Goal: Transaction & Acquisition: Purchase product/service

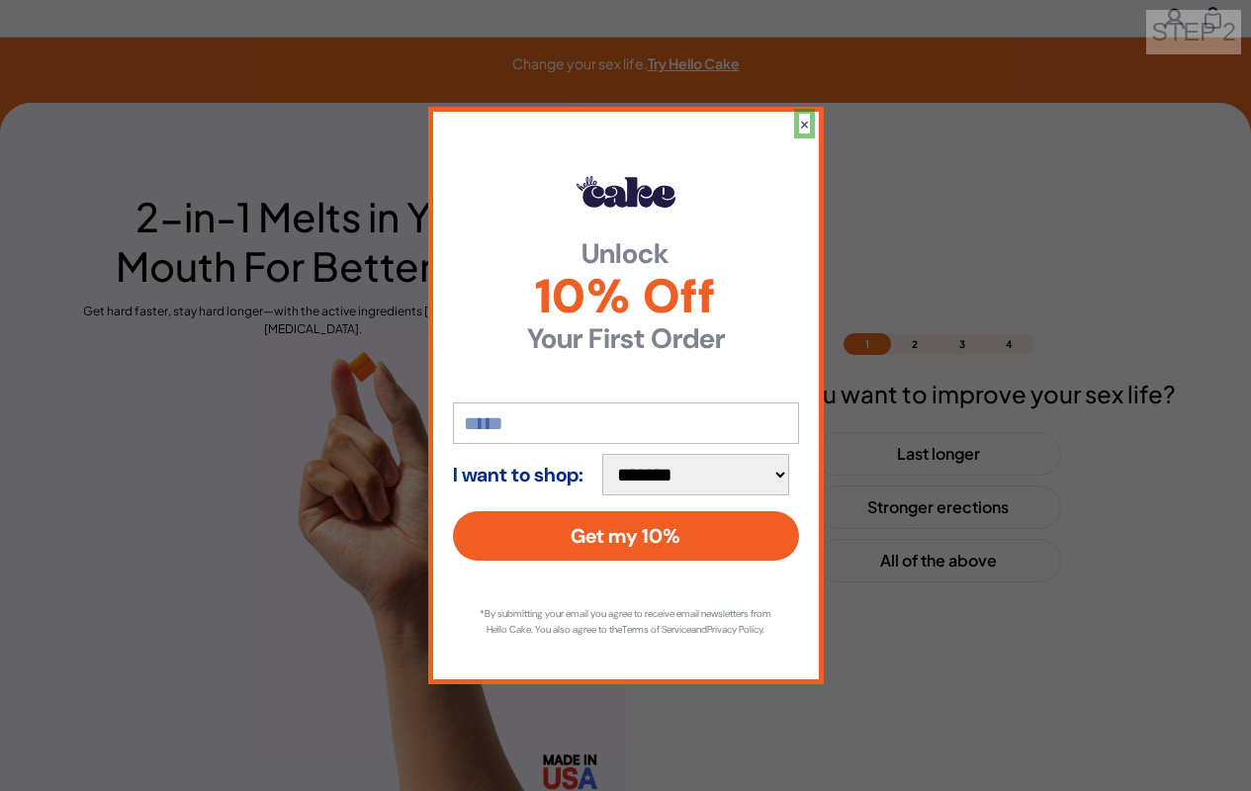
click at [803, 115] on button "×" at bounding box center [804, 124] width 11 height 20
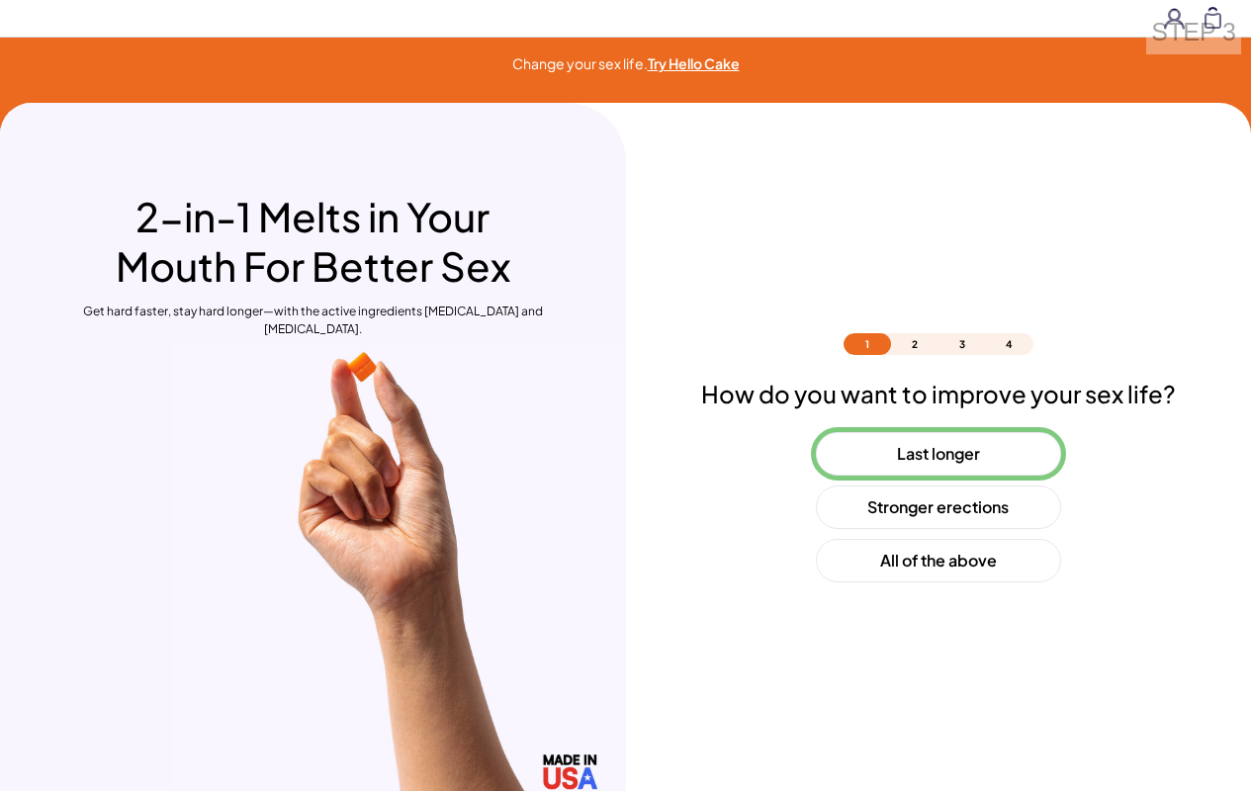
scroll to position [58, 0]
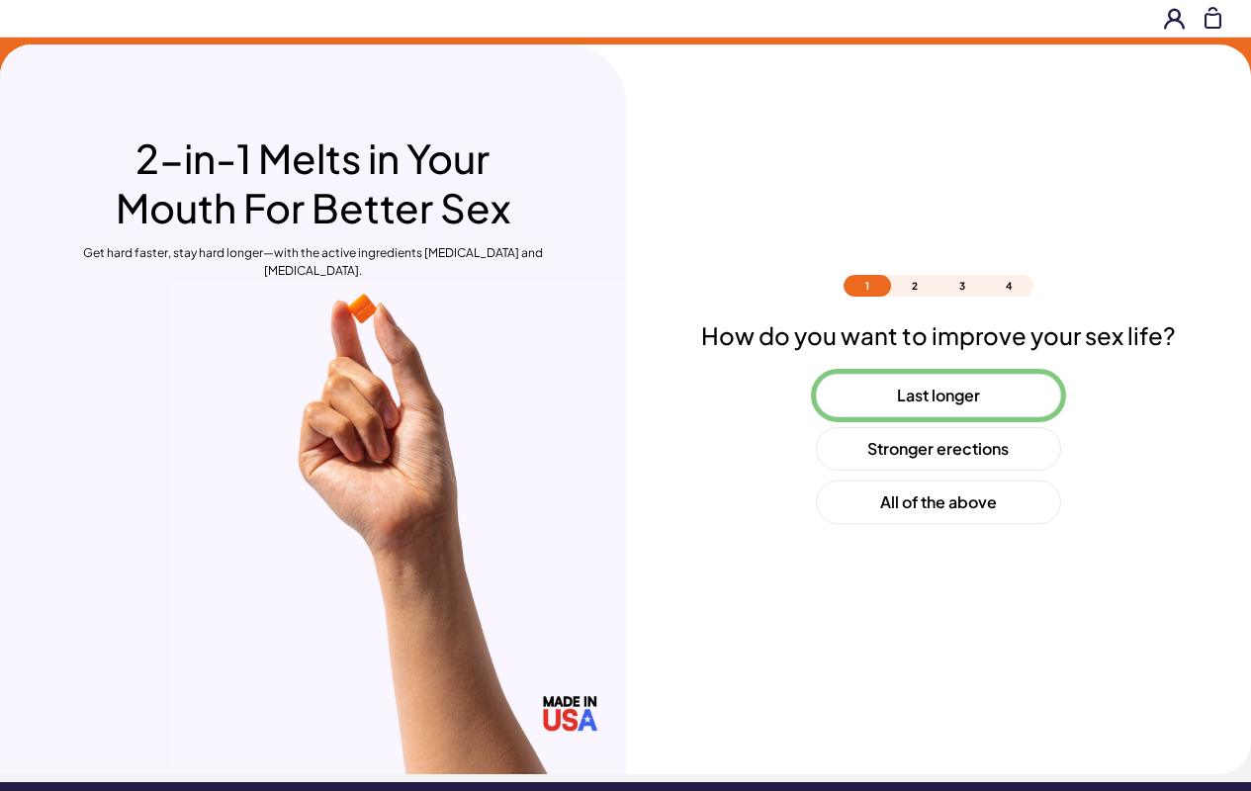
click at [938, 396] on button "Last longer" at bounding box center [938, 396] width 245 height 44
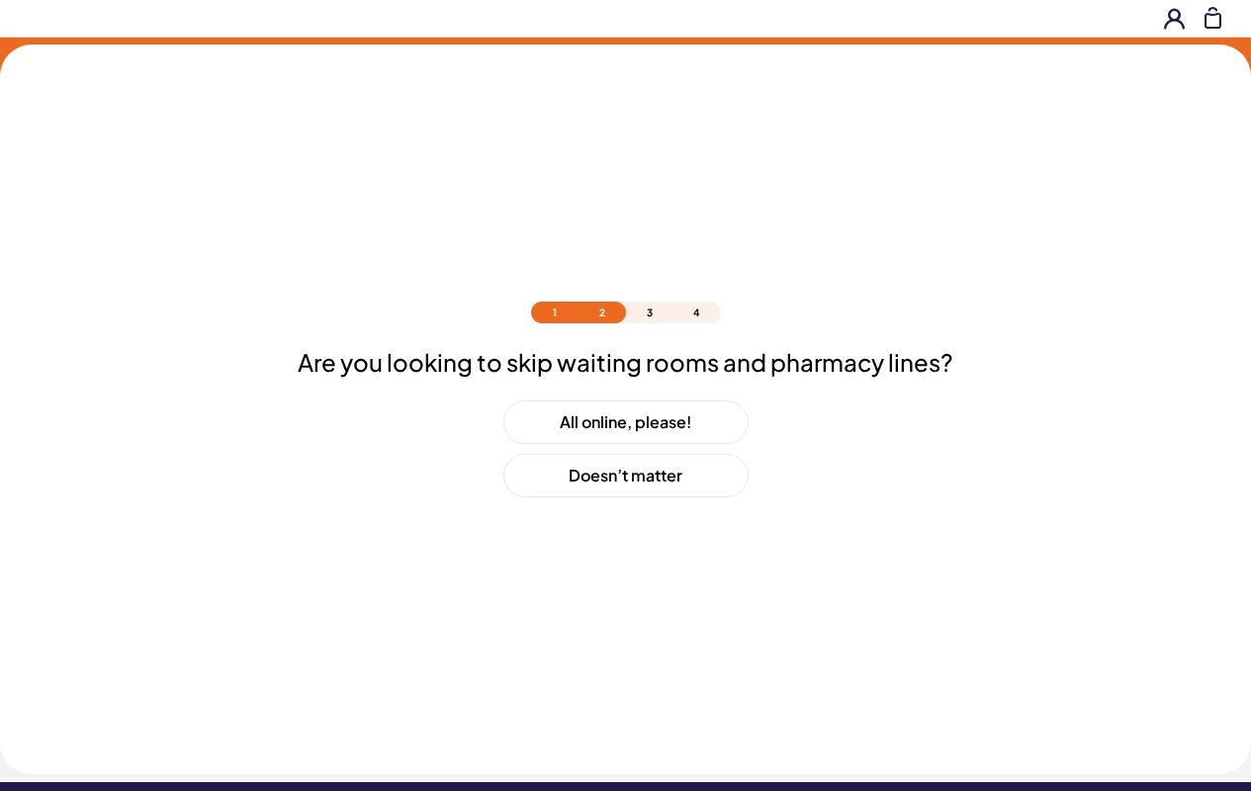
scroll to position [85, 0]
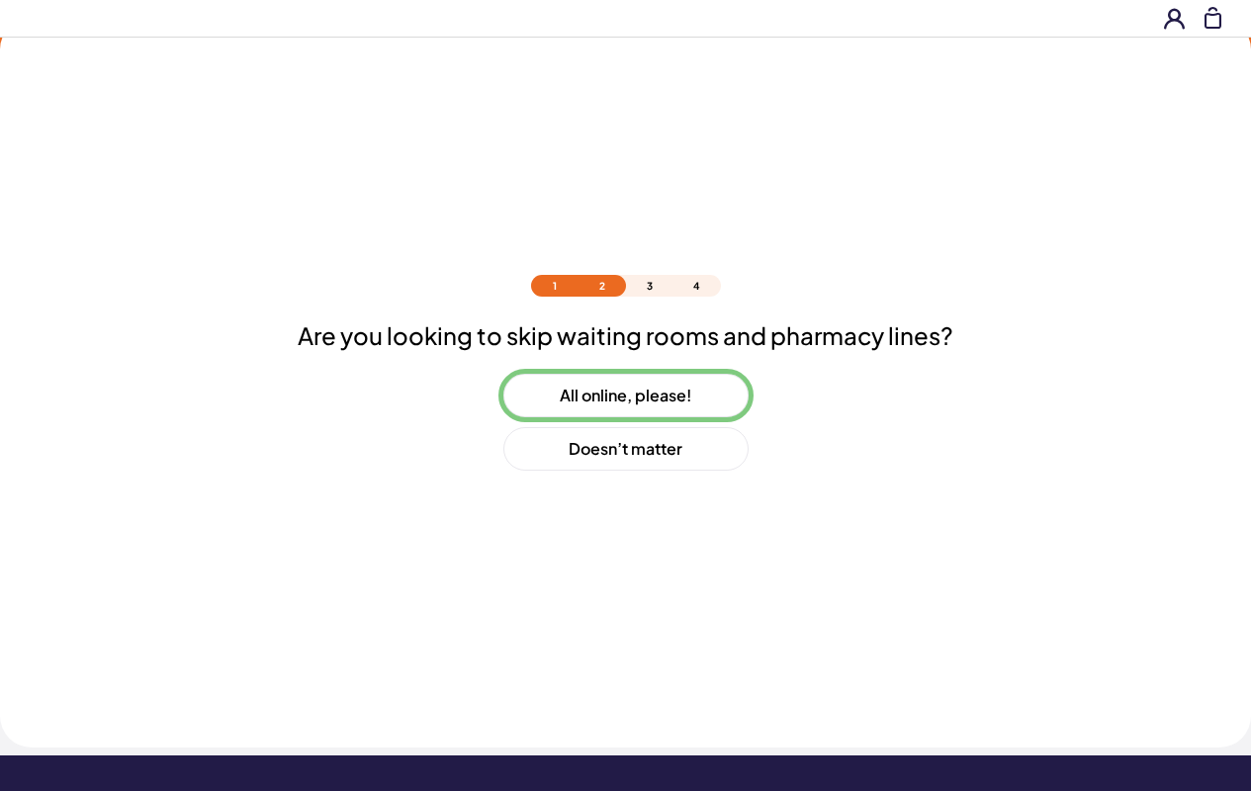
click at [625, 396] on button "All online, please!" at bounding box center [626, 396] width 245 height 44
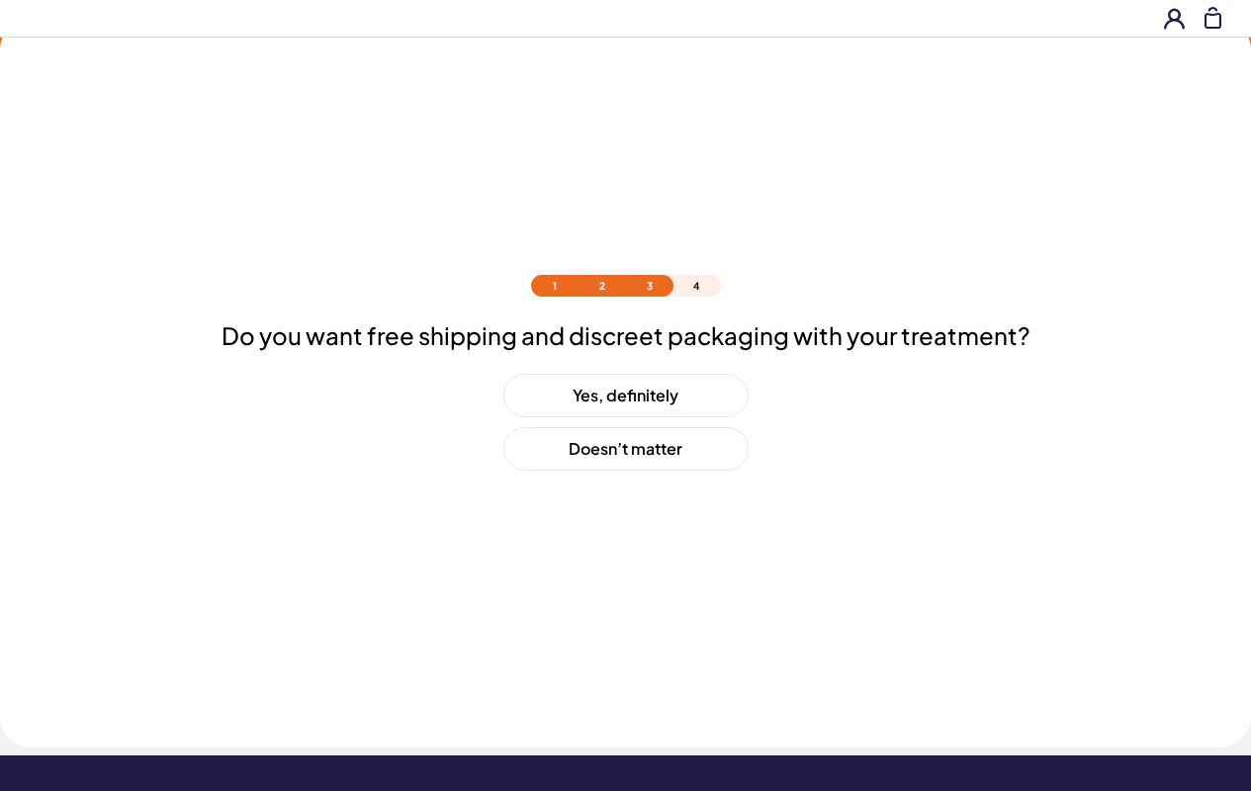
scroll to position [139, 0]
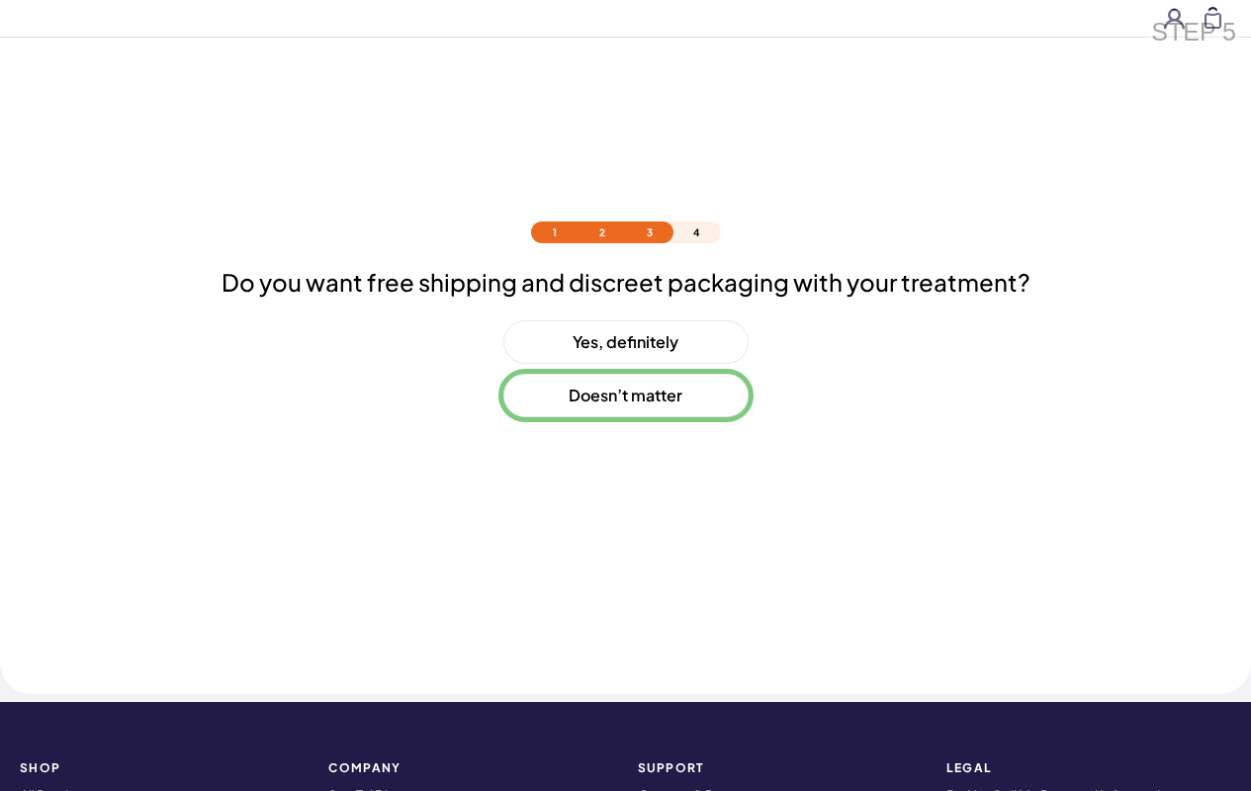
click at [625, 396] on button "Doesn’t matter" at bounding box center [626, 396] width 245 height 44
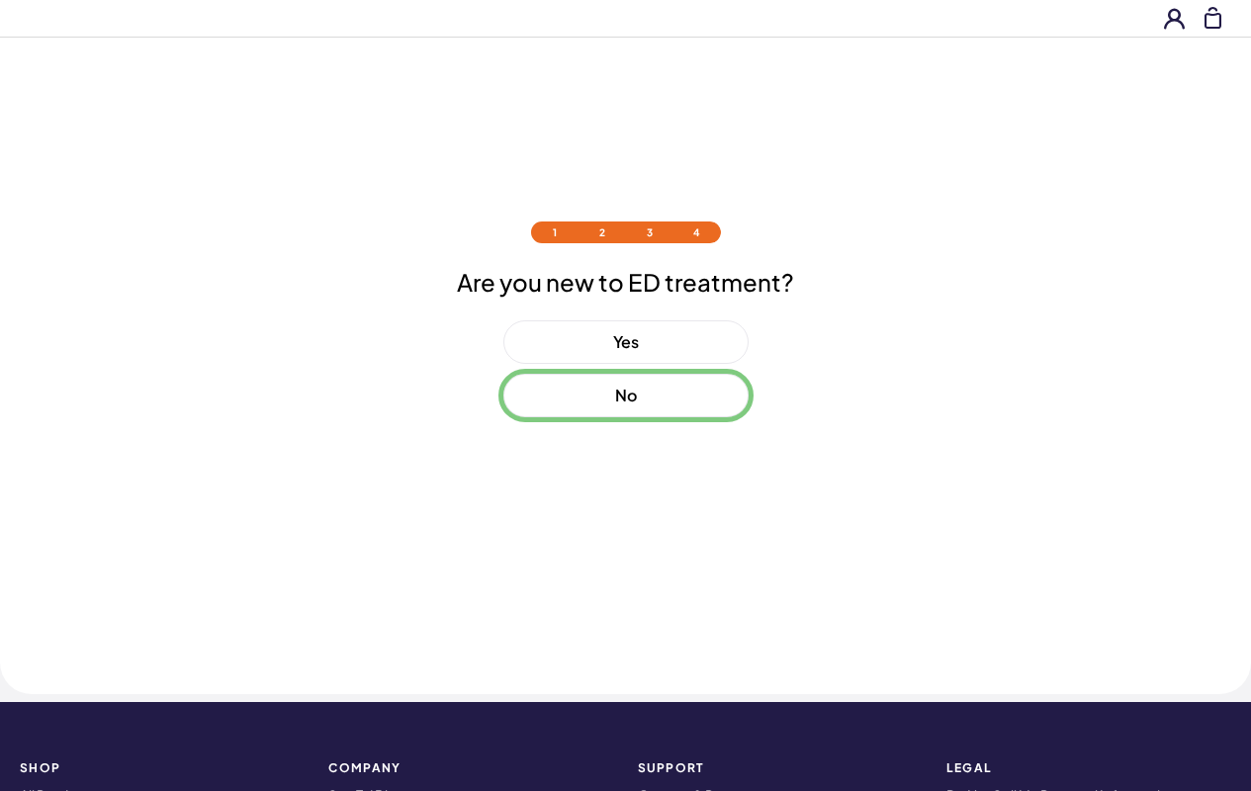
click at [625, 396] on button "No" at bounding box center [626, 396] width 245 height 44
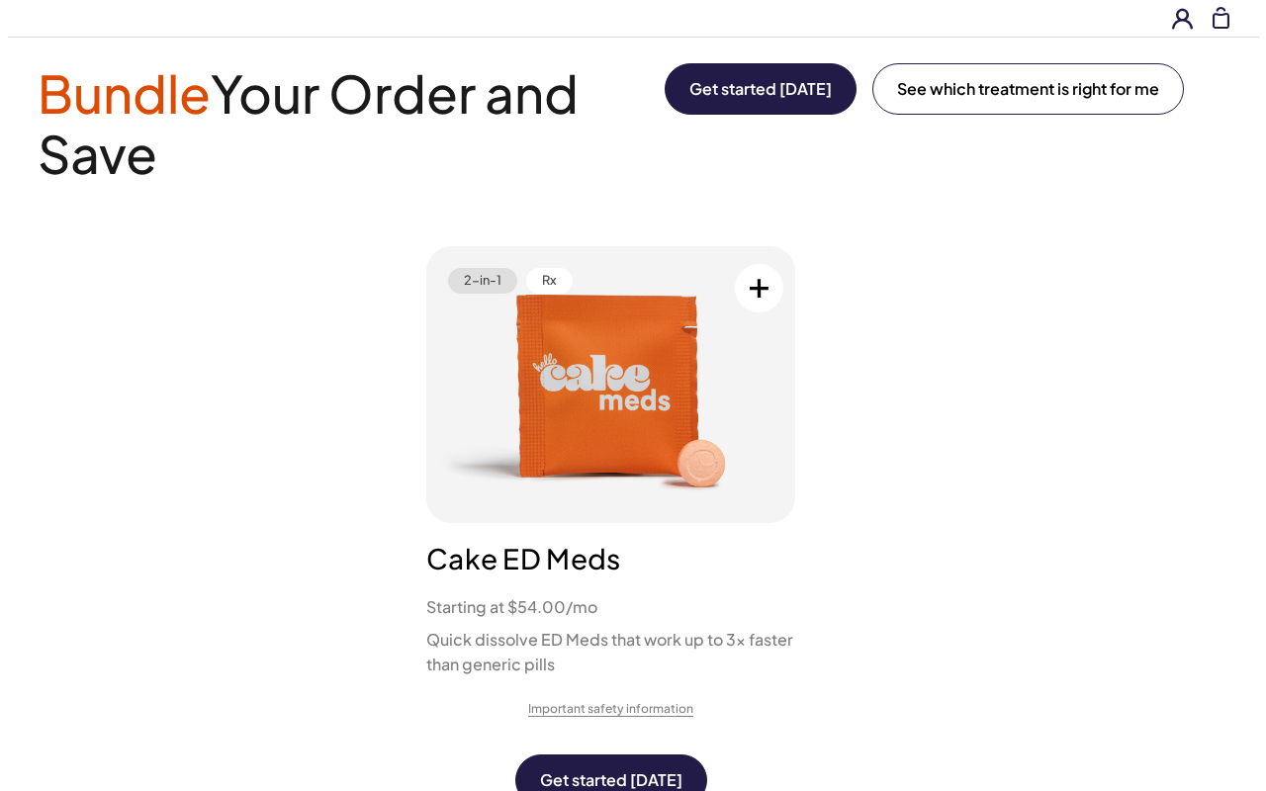
scroll to position [0, 0]
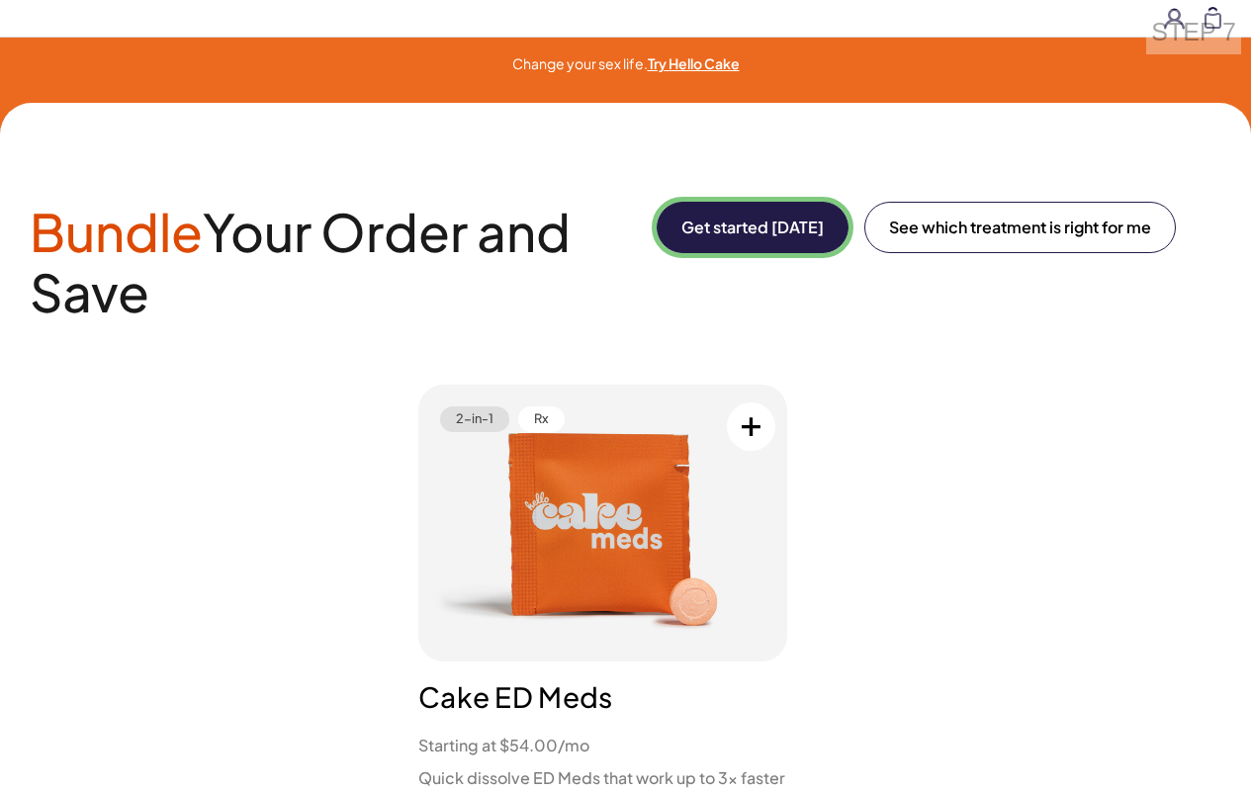
click at [749, 228] on button "Get started [DATE]" at bounding box center [753, 227] width 192 height 51
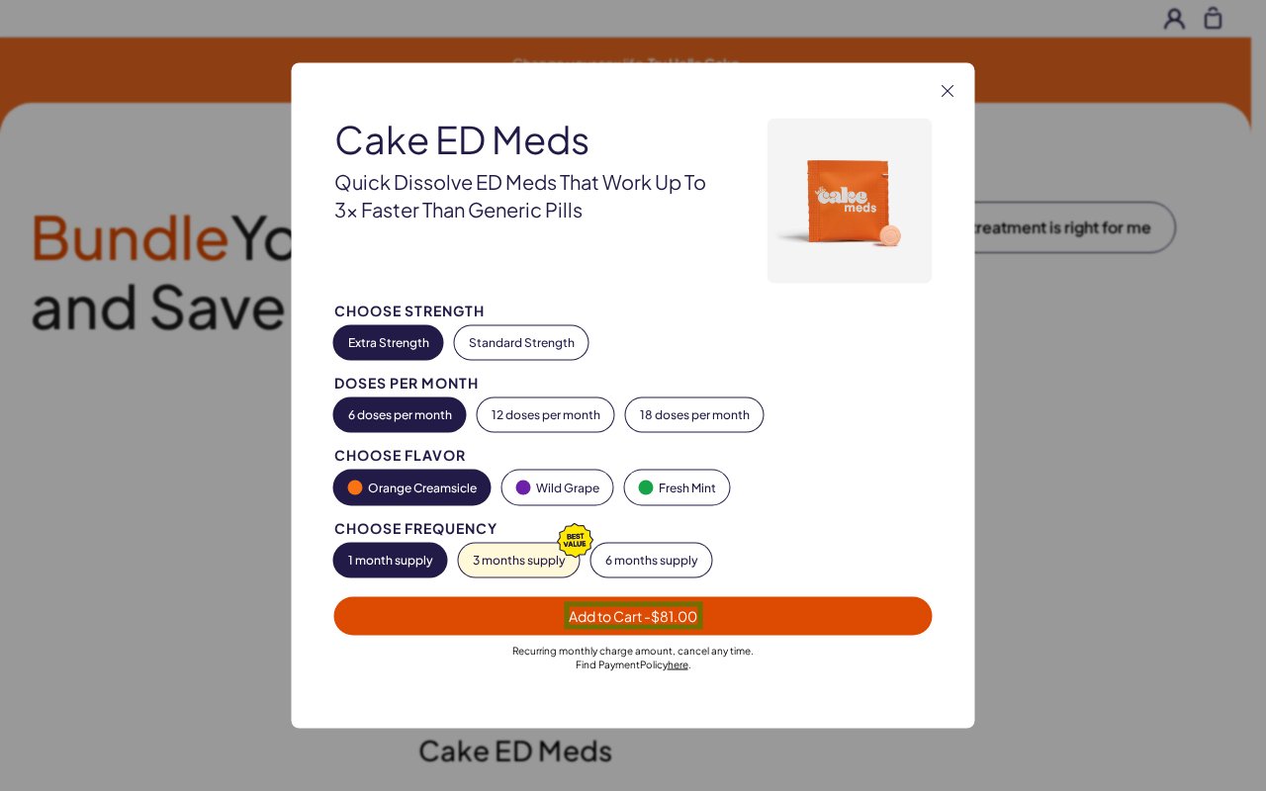
click at [633, 615] on span "Add to Cart - $81.00" at bounding box center [633, 616] width 129 height 18
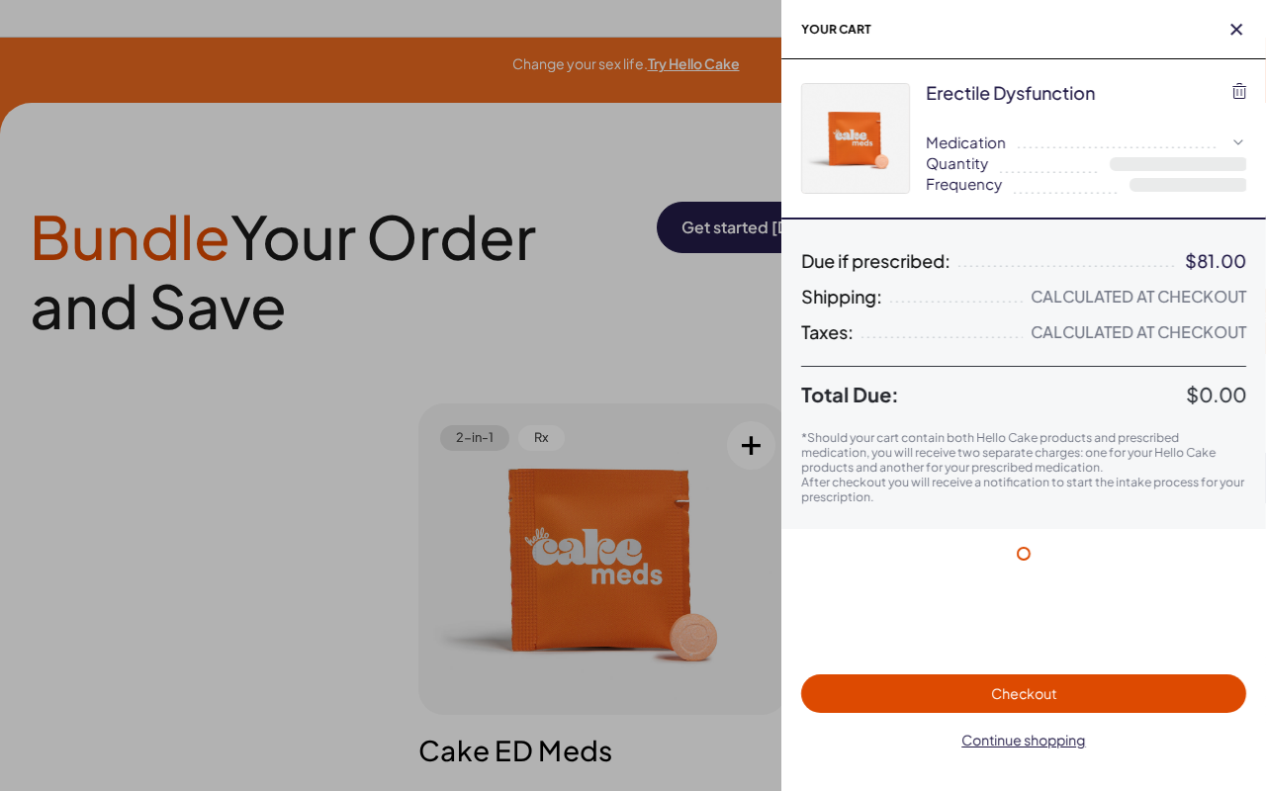
select select "*"
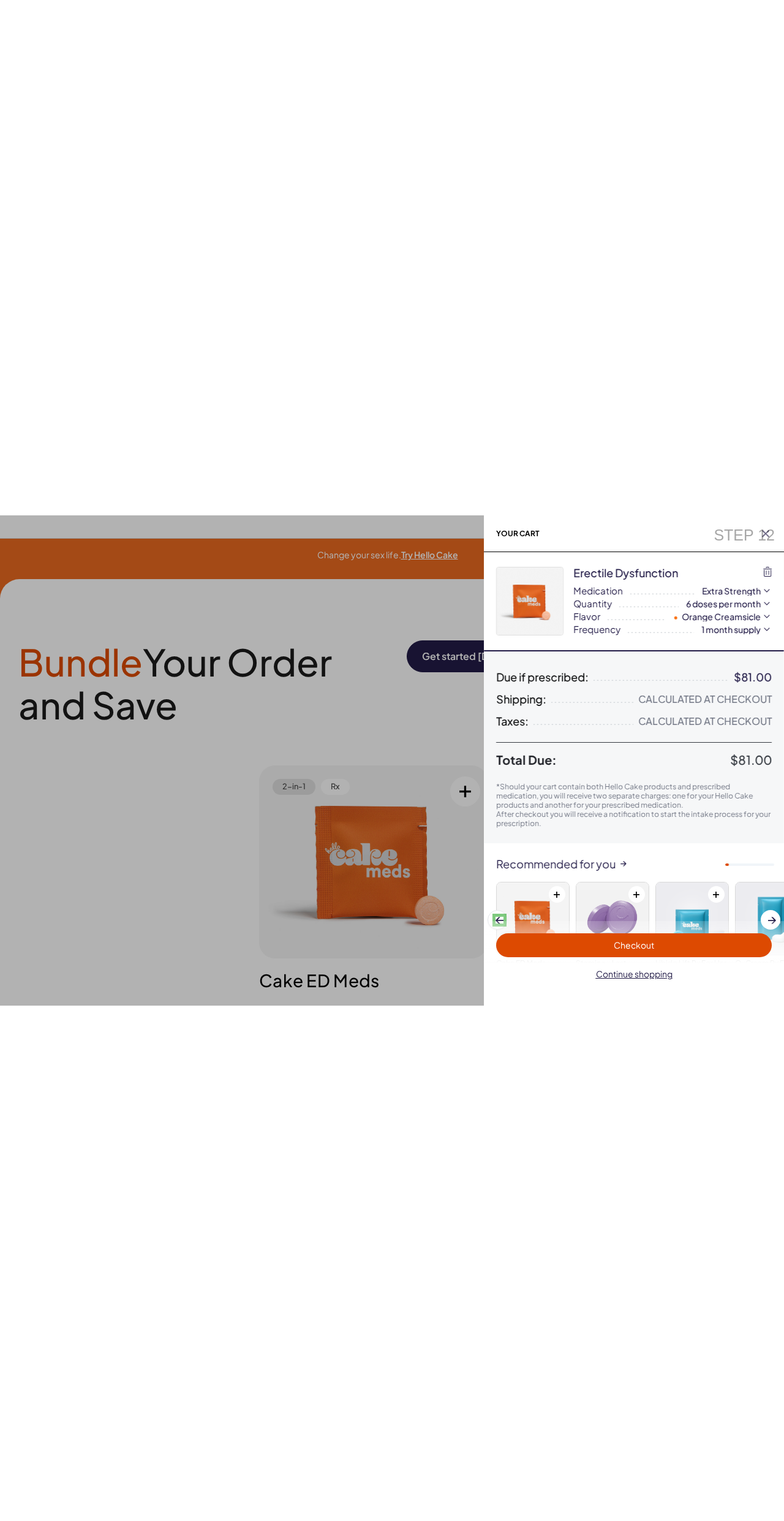
scroll to position [76, 0]
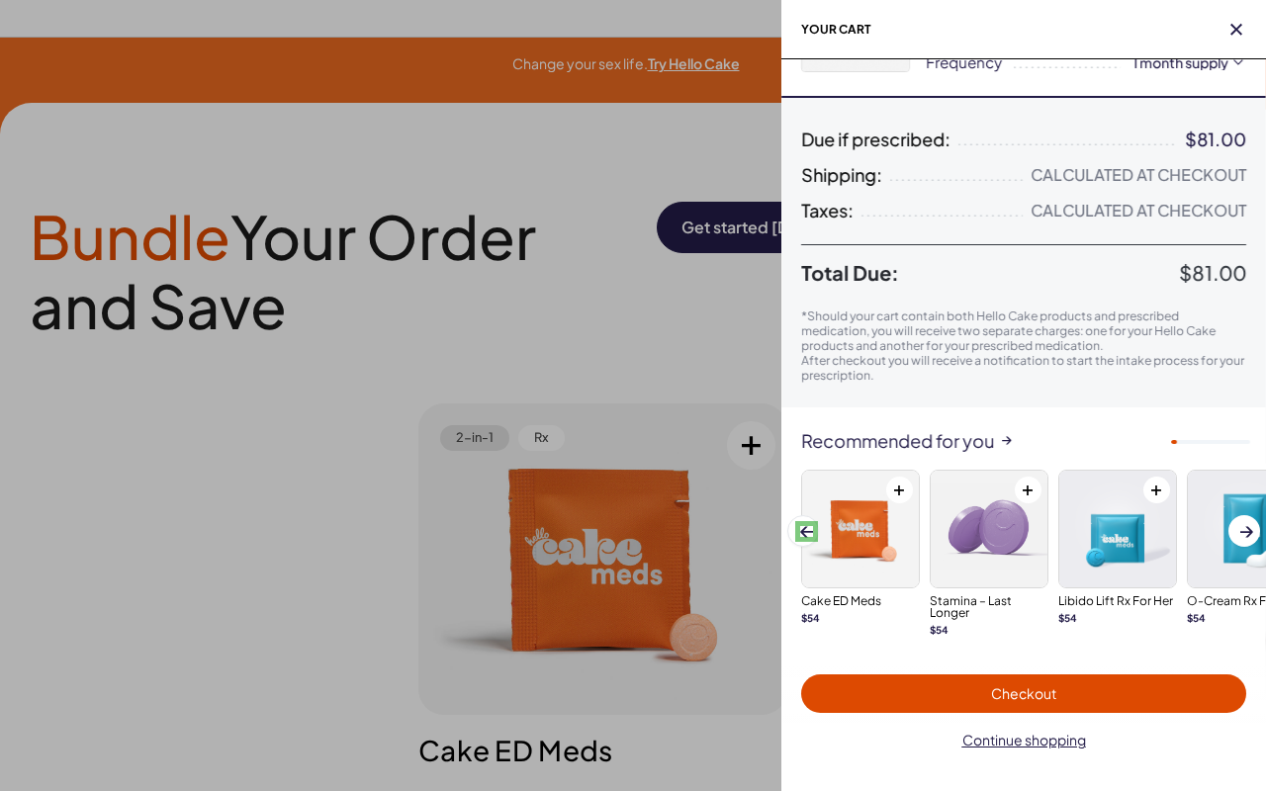
click at [806, 531] on span at bounding box center [806, 531] width 13 height 11
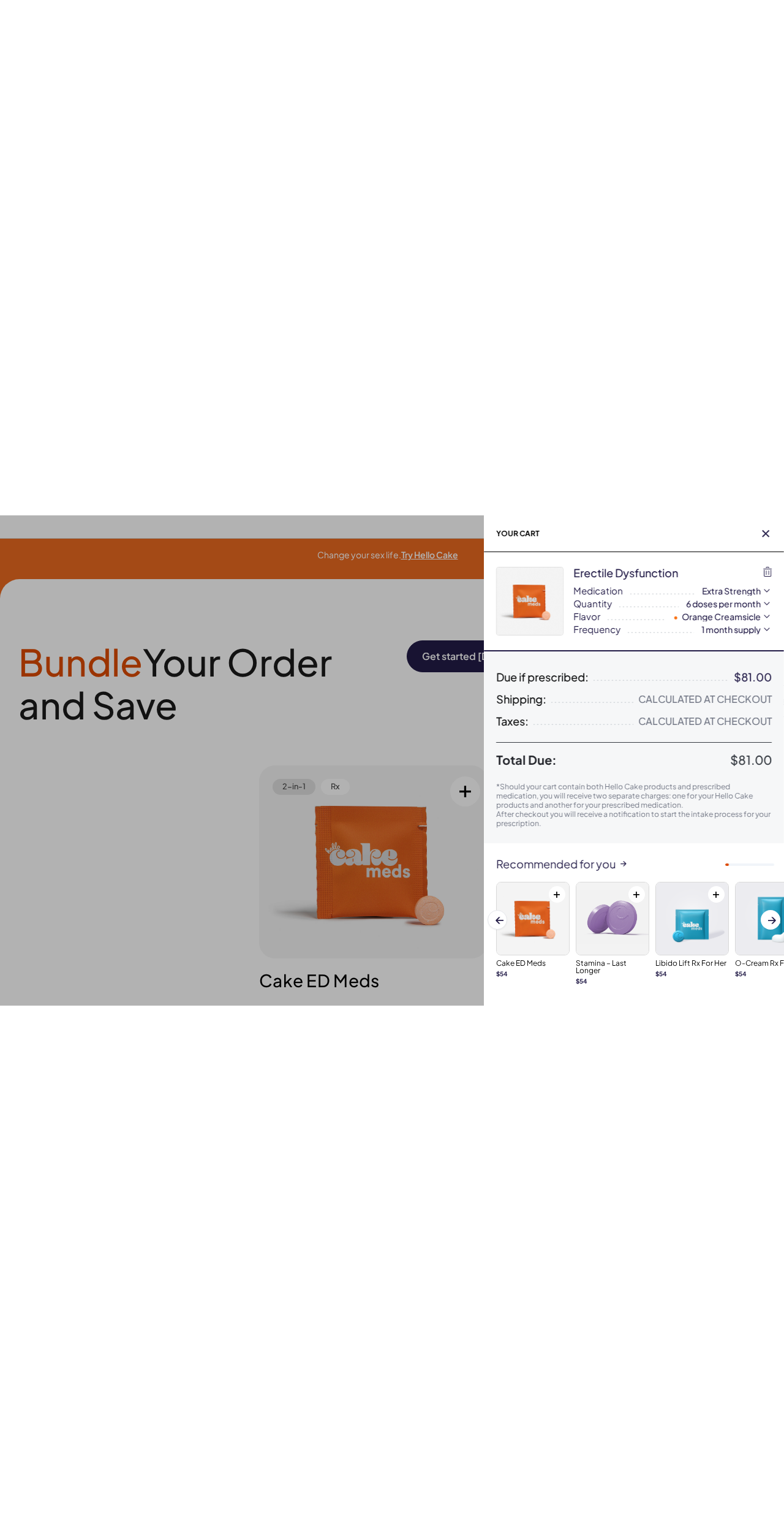
scroll to position [0, 0]
